Goal: Task Accomplishment & Management: Use online tool/utility

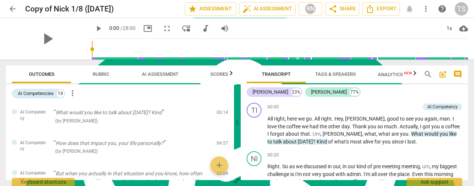
scroll to position [2975, 0]
click at [13, 10] on span "arrow_back" at bounding box center [12, 8] width 9 height 9
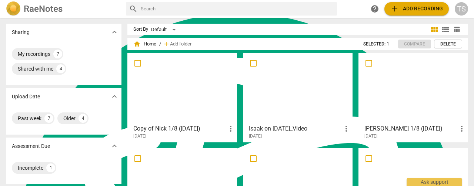
click at [395, 3] on button "add Add recording" at bounding box center [416, 8] width 64 height 13
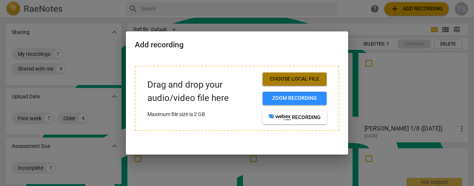
click at [292, 77] on span "Choose local file" at bounding box center [295, 79] width 52 height 7
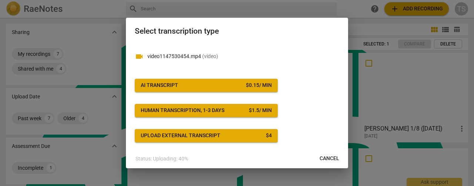
click at [159, 85] on div "AI Transcript" at bounding box center [159, 85] width 37 height 7
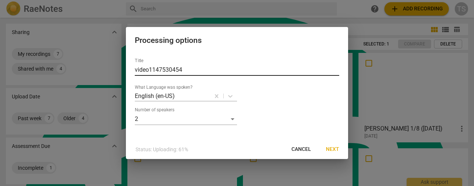
click at [187, 71] on input "video1147530454" at bounding box center [237, 70] width 204 height 12
drag, startPoint x: 189, startPoint y: 70, endPoint x: 129, endPoint y: 66, distance: 60.1
click at [129, 66] on div "Title video1147530454 What Language was spoken? English (en-US) Number of speak…" at bounding box center [237, 96] width 222 height 88
click at [331, 151] on span "Next" at bounding box center [332, 149] width 13 height 7
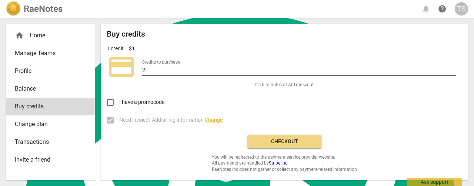
click at [453, 69] on input "2" at bounding box center [299, 71] width 314 height 11
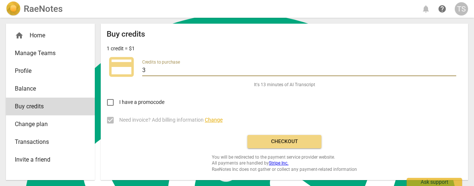
click at [453, 69] on input "3" at bounding box center [299, 71] width 314 height 11
click at [453, 69] on input "4" at bounding box center [299, 71] width 314 height 11
click at [453, 69] on input "5" at bounding box center [299, 71] width 314 height 11
click at [453, 69] on input "6" at bounding box center [299, 71] width 314 height 11
click at [453, 69] on input "7" at bounding box center [299, 71] width 314 height 11
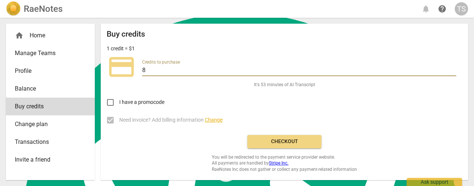
click at [453, 69] on input "8" at bounding box center [299, 71] width 314 height 11
click at [453, 69] on input "9" at bounding box center [299, 71] width 314 height 11
type input "10"
click at [452, 67] on input "10" at bounding box center [299, 71] width 314 height 11
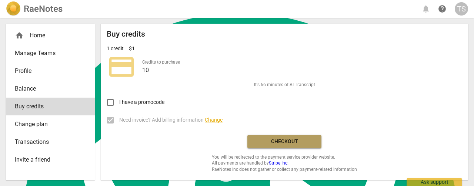
click at [296, 145] on span "Checkout" at bounding box center [284, 141] width 62 height 7
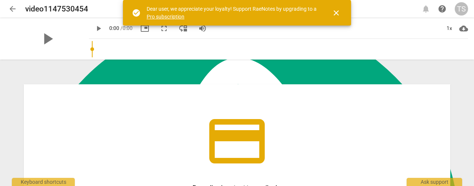
scroll to position [2975, 0]
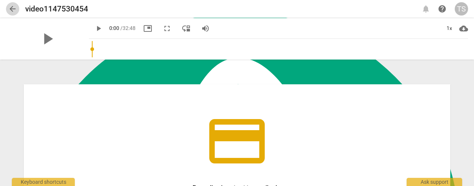
click at [14, 5] on span "arrow_back" at bounding box center [12, 8] width 9 height 9
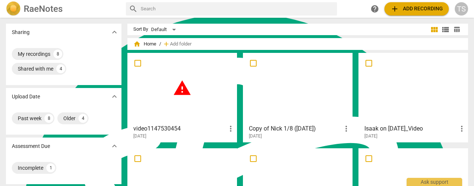
click at [180, 89] on span "warning" at bounding box center [182, 88] width 19 height 19
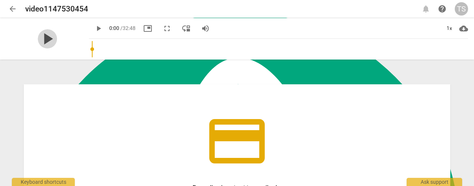
click at [44, 39] on span "play_arrow" at bounding box center [47, 38] width 19 height 19
click at [42, 41] on span "pause" at bounding box center [47, 38] width 19 height 19
type input "4"
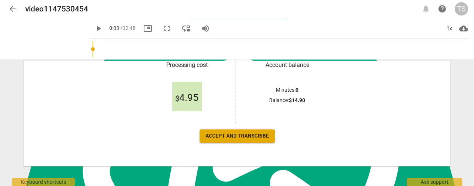
scroll to position [147, 0]
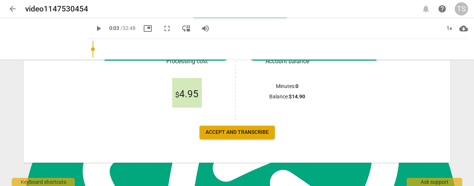
click at [11, 9] on span "arrow_back" at bounding box center [12, 8] width 9 height 9
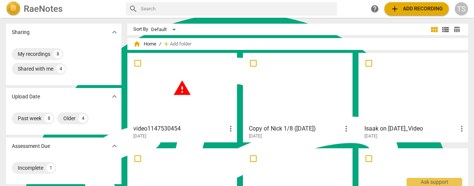
click at [169, 117] on div "warning" at bounding box center [182, 89] width 104 height 66
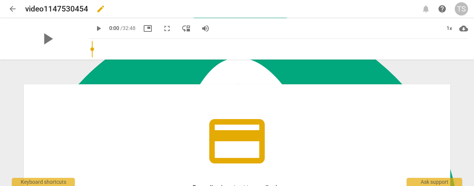
click at [103, 10] on span "edit" at bounding box center [100, 8] width 9 height 9
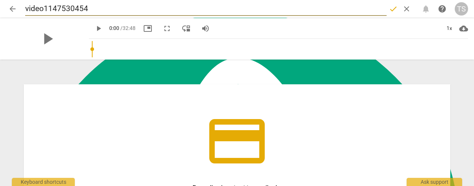
drag, startPoint x: 83, startPoint y: 9, endPoint x: 0, endPoint y: 6, distance: 82.3
click at [0, 6] on header "arrow_back video1147530454 done clear notifications help TS" at bounding box center [237, 9] width 474 height 18
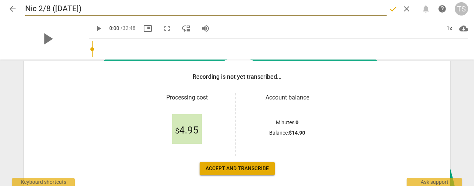
scroll to position [147, 0]
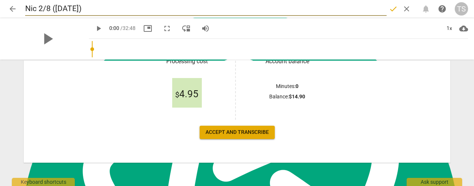
type input "Nic 2/8 (8/18/2025)"
click at [224, 132] on span "Accept and transcribe" at bounding box center [237, 132] width 63 height 7
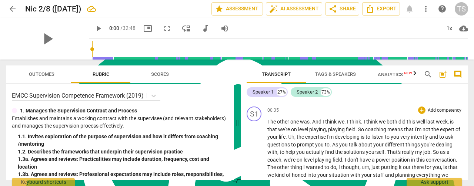
scroll to position [0, 0]
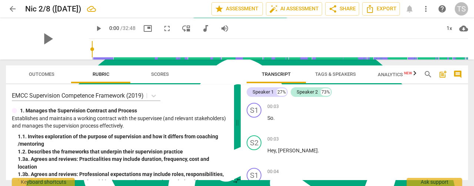
click at [329, 77] on span "Tags & Speakers" at bounding box center [335, 74] width 41 height 6
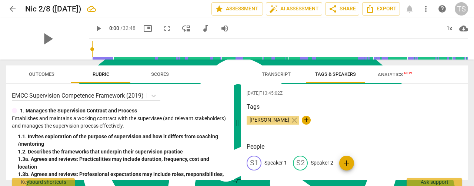
click at [281, 161] on p "Speaker 1" at bounding box center [275, 163] width 23 height 8
type textarea "Speaker 1"
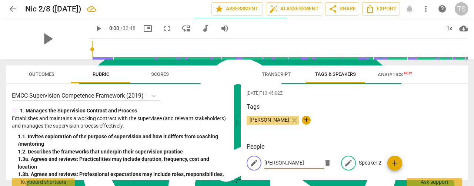
type input "[PERSON_NAME]"
click at [372, 163] on p "Speaker 2" at bounding box center [370, 163] width 23 height 8
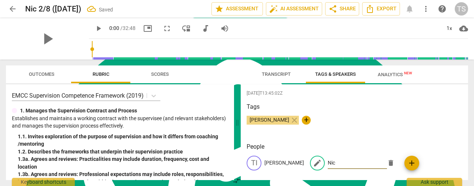
type input "Nic"
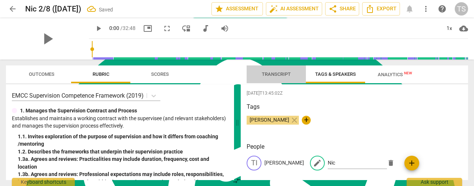
click at [271, 71] on span "Transcript" at bounding box center [276, 74] width 29 height 6
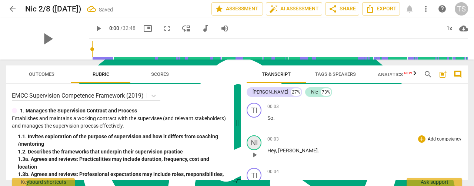
click at [253, 142] on div "NI" at bounding box center [254, 143] width 15 height 15
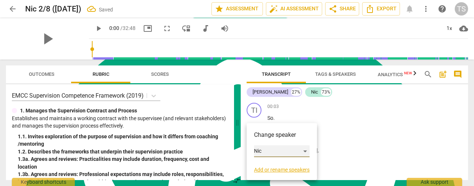
click at [299, 151] on div "Nic" at bounding box center [282, 152] width 56 height 12
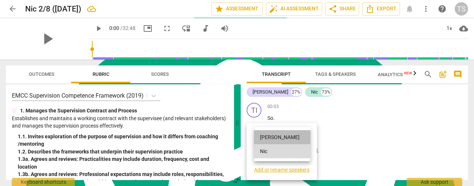
click at [281, 139] on li "[PERSON_NAME]" at bounding box center [282, 137] width 56 height 14
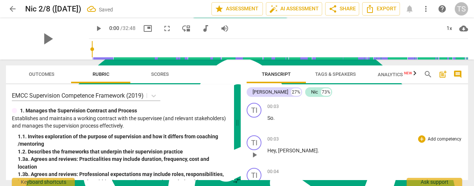
scroll to position [37, 0]
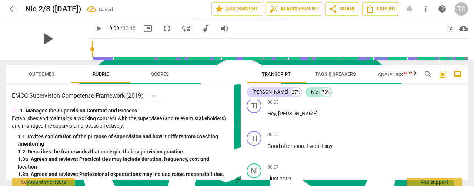
click at [46, 40] on span "play_arrow" at bounding box center [47, 38] width 19 height 19
click at [65, 47] on div "pause" at bounding box center [47, 38] width 83 height 41
click at [94, 31] on span "pause" at bounding box center [98, 28] width 9 height 9
click at [94, 31] on span "play_arrow" at bounding box center [98, 28] width 9 height 9
click at [92, 49] on input "range" at bounding box center [280, 49] width 376 height 24
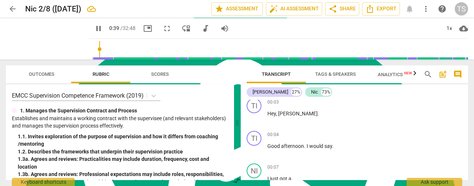
scroll to position [241, 0]
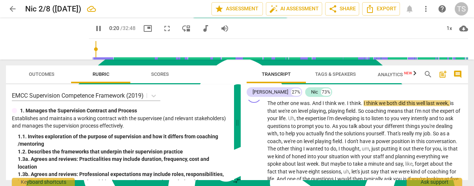
click at [92, 52] on input "range" at bounding box center [280, 49] width 376 height 24
click at [92, 53] on input "range" at bounding box center [280, 49] width 376 height 24
click at [94, 31] on span "pause" at bounding box center [98, 28] width 9 height 9
click at [94, 31] on span "play_arrow" at bounding box center [98, 28] width 9 height 9
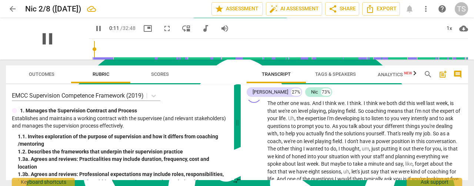
click at [44, 40] on span "pause" at bounding box center [47, 38] width 19 height 19
click at [44, 40] on span "play_arrow" at bounding box center [47, 38] width 19 height 19
click at [93, 46] on input "range" at bounding box center [280, 49] width 376 height 24
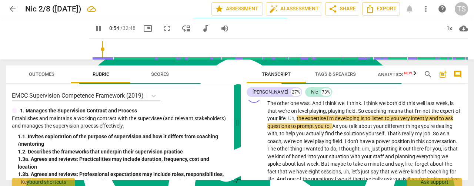
click at [144, 47] on input "range" at bounding box center [280, 49] width 376 height 24
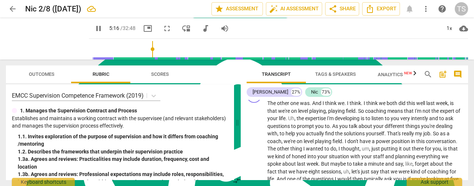
scroll to position [706, 0]
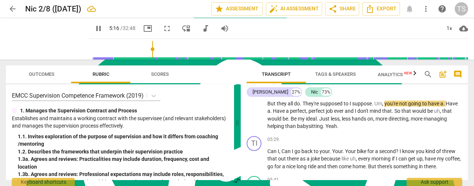
click at [94, 29] on span "pause" at bounding box center [98, 28] width 9 height 9
click at [94, 29] on span "play_arrow" at bounding box center [98, 28] width 9 height 9
click at [94, 29] on span "pause" at bounding box center [98, 28] width 9 height 9
click at [94, 29] on span "play_arrow" at bounding box center [98, 28] width 9 height 9
click at [94, 29] on span "pause" at bounding box center [98, 28] width 9 height 9
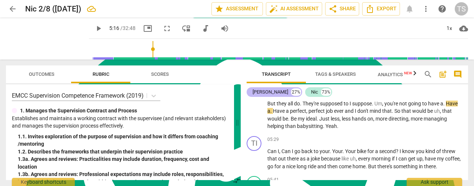
type input "317"
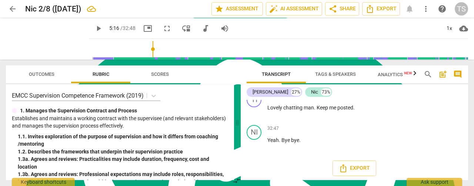
scroll to position [5489, 0]
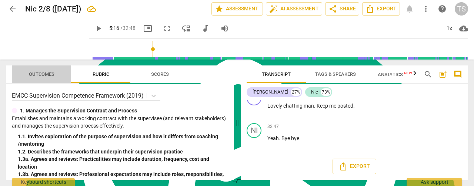
click at [47, 76] on span "Outcomes" at bounding box center [42, 74] width 26 height 6
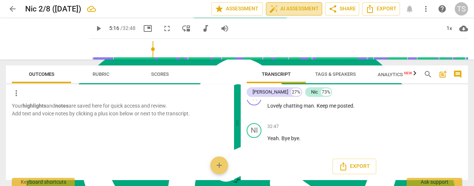
click at [279, 8] on span "auto_fix_high AI Assessment" at bounding box center [294, 8] width 50 height 9
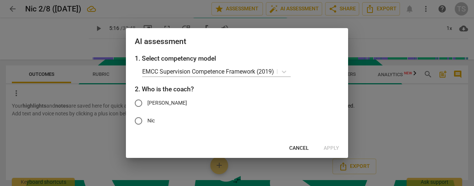
click at [139, 104] on input "[PERSON_NAME]" at bounding box center [139, 103] width 18 height 18
radio input "true"
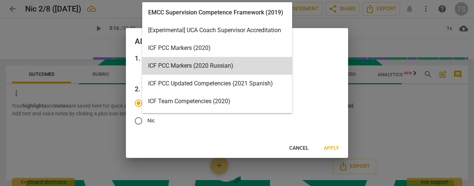
click at [287, 0] on body "arrow_back Nic 2/8 (8/18/2025) edit star Assessment auto_fix_high AI Assessment…" at bounding box center [237, 0] width 474 height 0
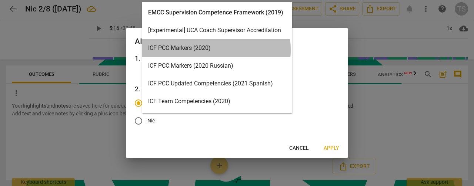
click at [191, 50] on div "ICF PCC Markers (2020)" at bounding box center [217, 48] width 150 height 18
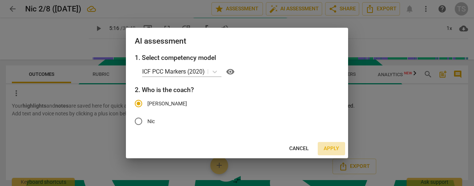
click at [329, 148] on span "Apply" at bounding box center [332, 148] width 16 height 7
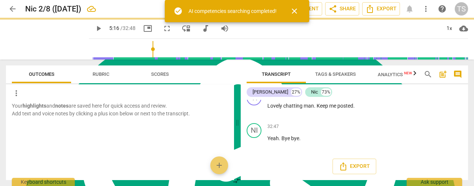
type input "317"
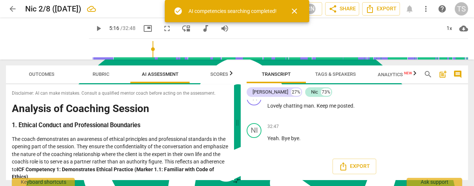
scroll to position [5494, 0]
